Goal: Information Seeking & Learning: Learn about a topic

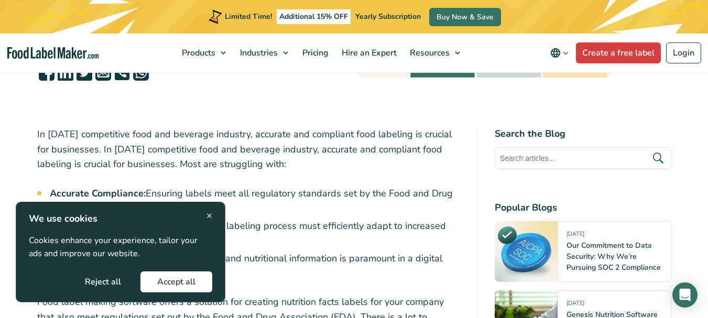
scroll to position [360, 0]
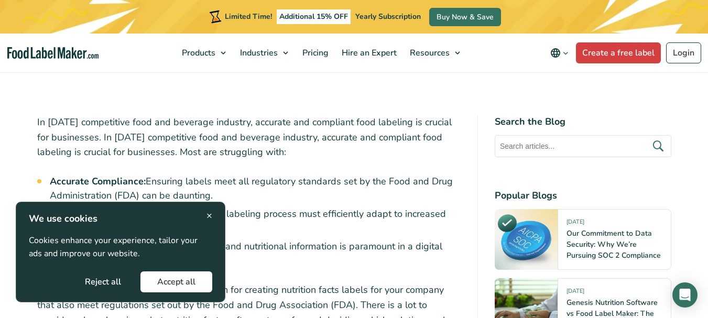
click at [168, 273] on button "Accept all" at bounding box center [177, 282] width 72 height 21
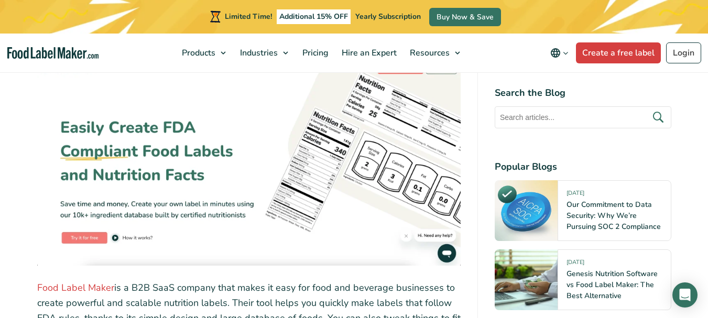
scroll to position [2150, 0]
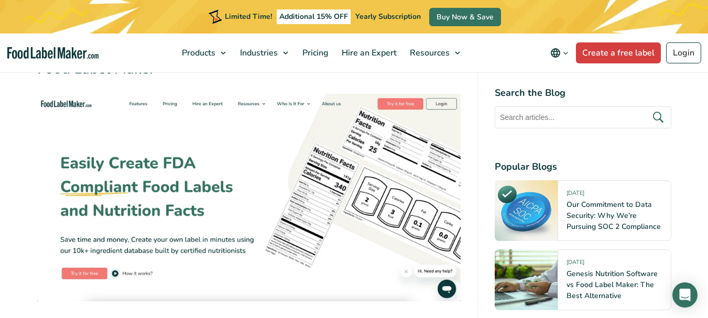
click at [84, 257] on img at bounding box center [249, 198] width 424 height 208
click at [406, 94] on img at bounding box center [249, 198] width 424 height 208
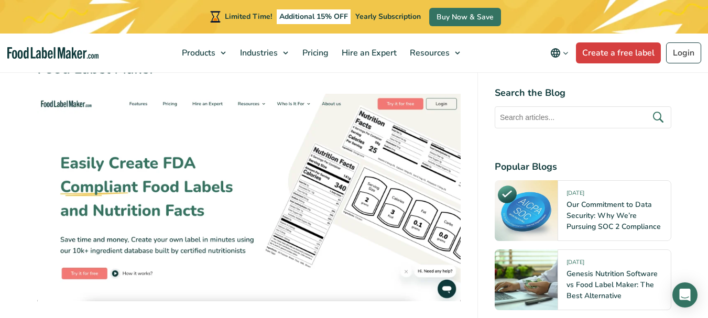
click at [130, 96] on img at bounding box center [249, 198] width 424 height 208
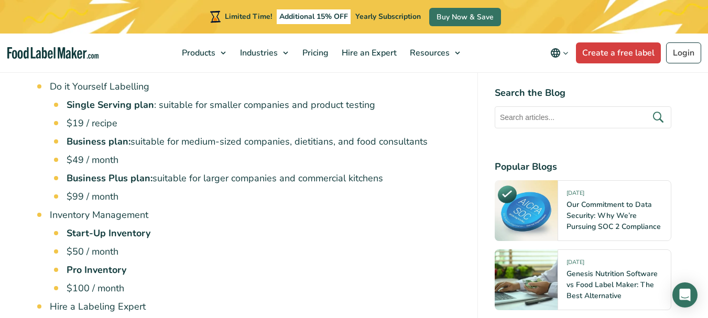
scroll to position [5369, 0]
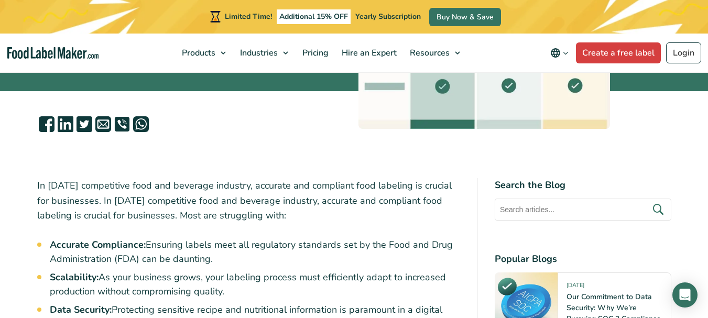
scroll to position [0, 0]
